Goal: Transaction & Acquisition: Purchase product/service

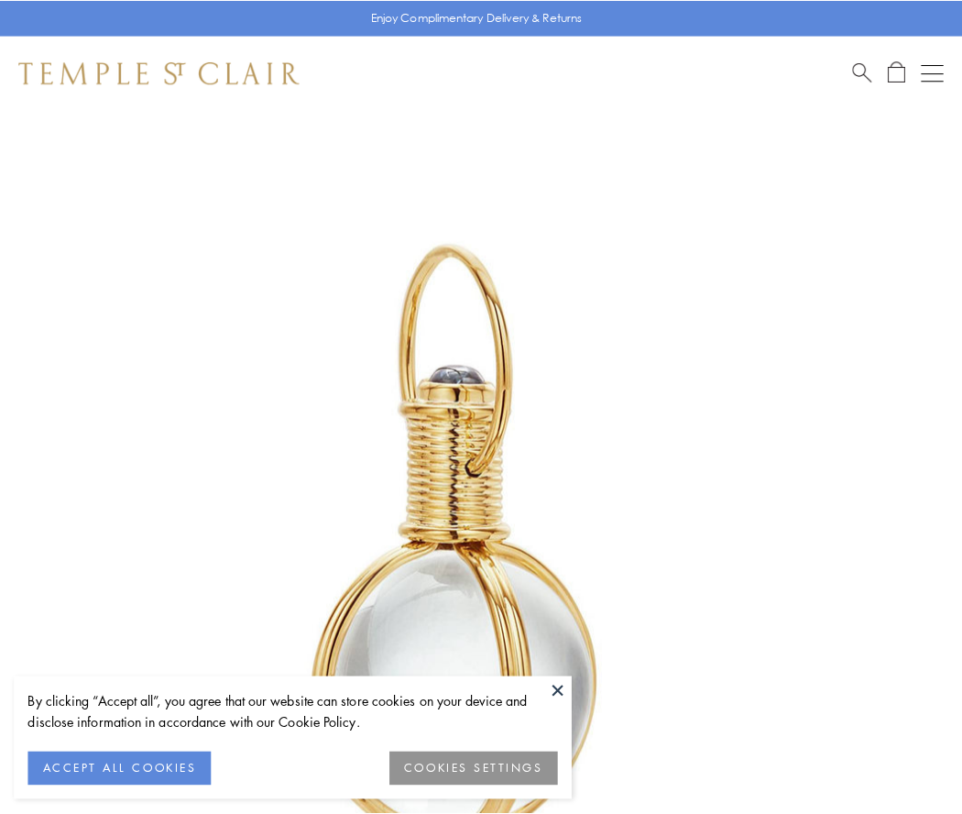
scroll to position [478, 0]
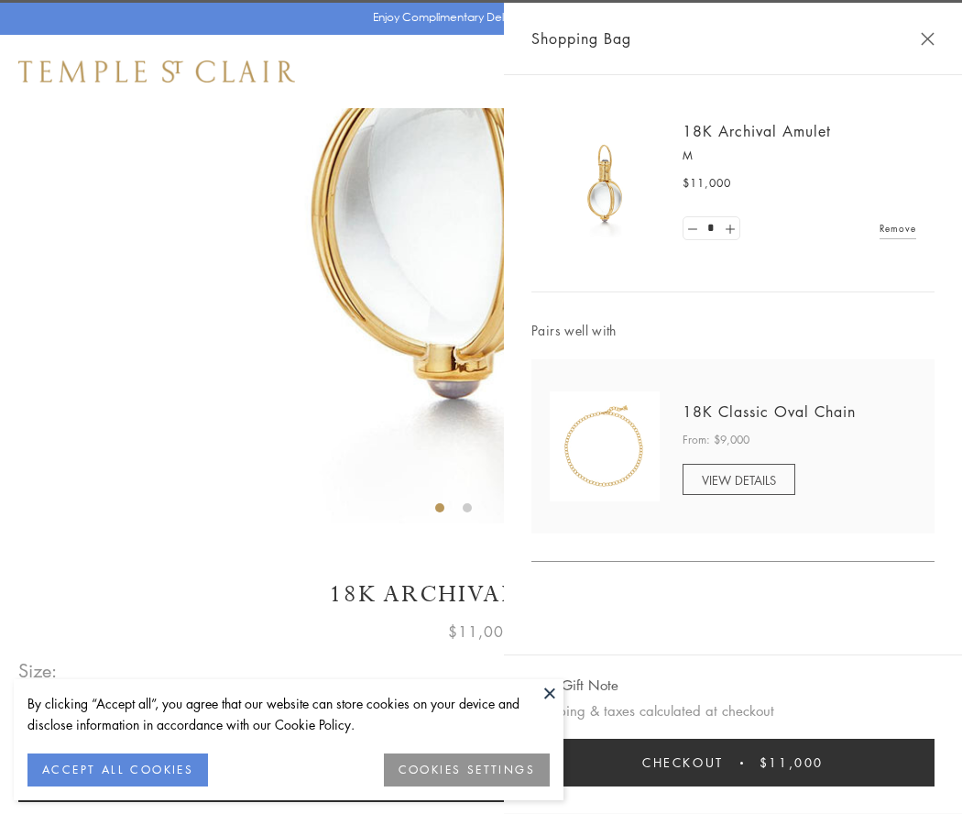
click at [733, 762] on button "Checkout $11,000" at bounding box center [733, 763] width 403 height 48
